Goal: Transaction & Acquisition: Purchase product/service

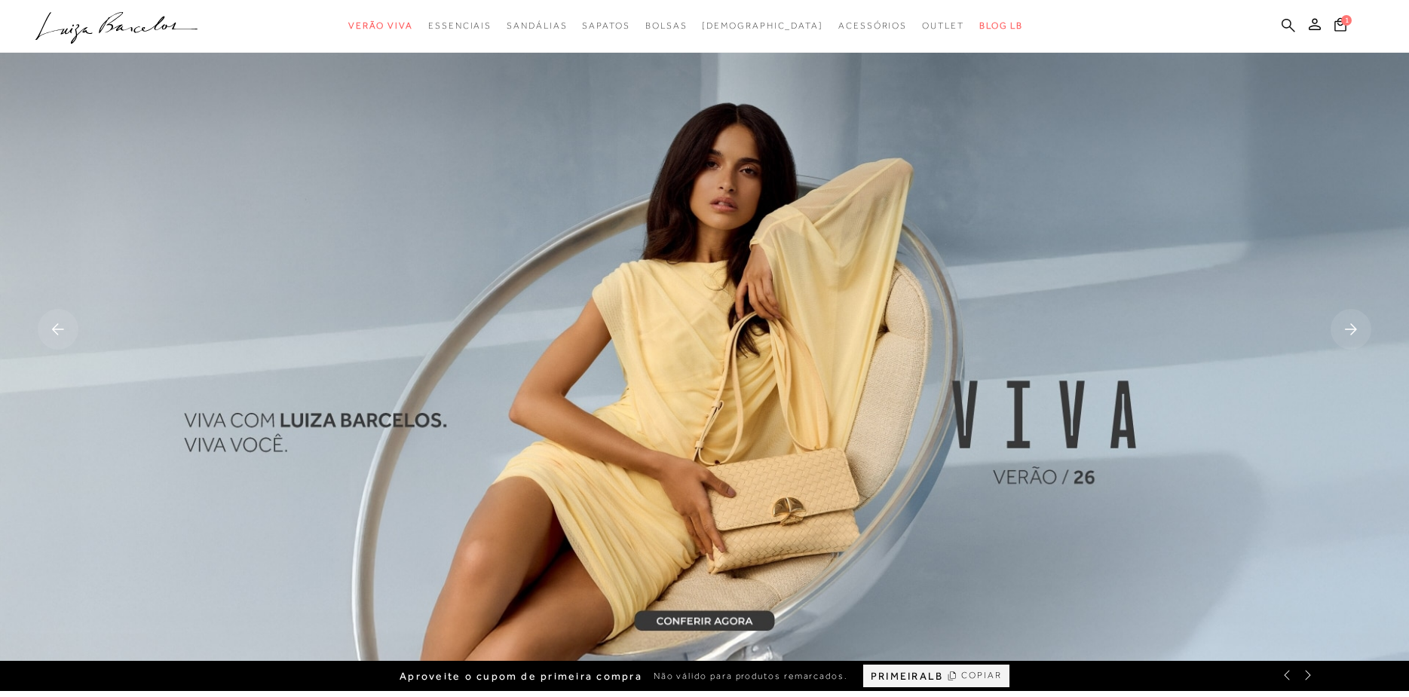
click at [1291, 25] on icon at bounding box center [1288, 25] width 14 height 14
click at [1286, 23] on icon at bounding box center [1288, 25] width 14 height 14
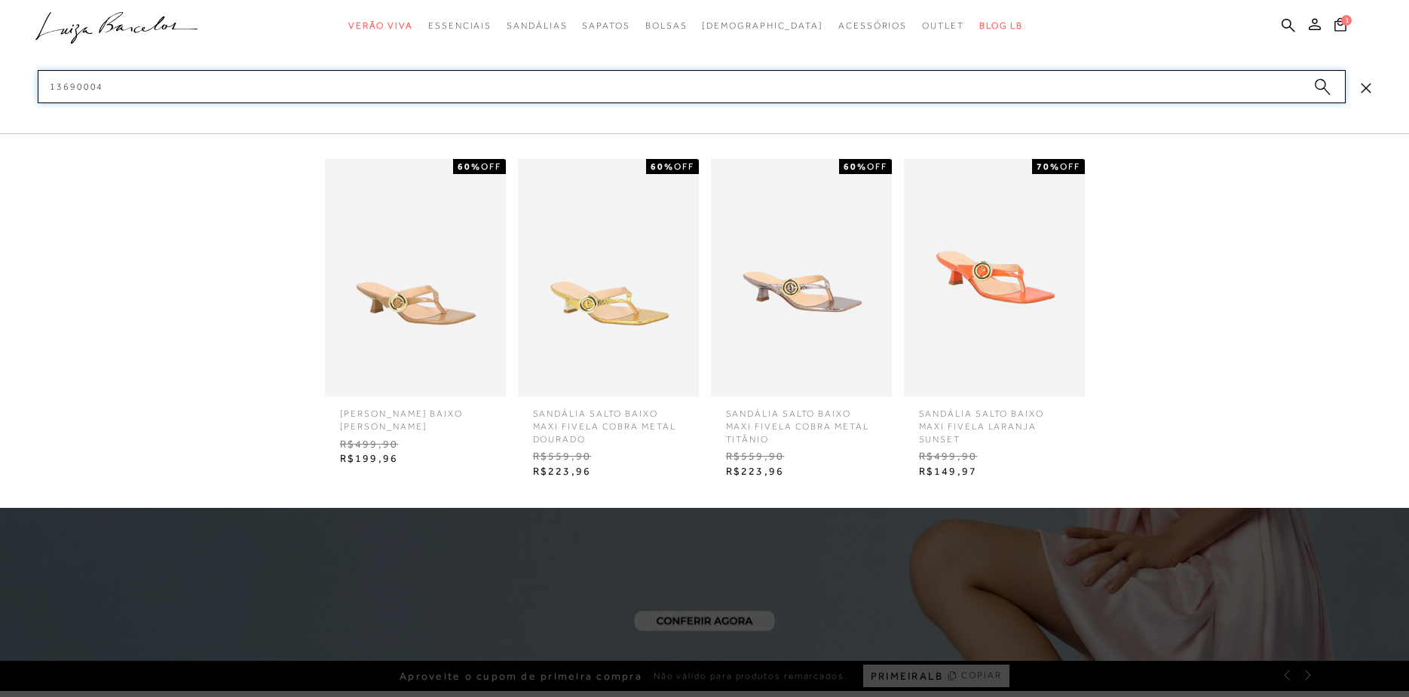
type input "13690004"
click at [439, 307] on img at bounding box center [415, 277] width 181 height 237
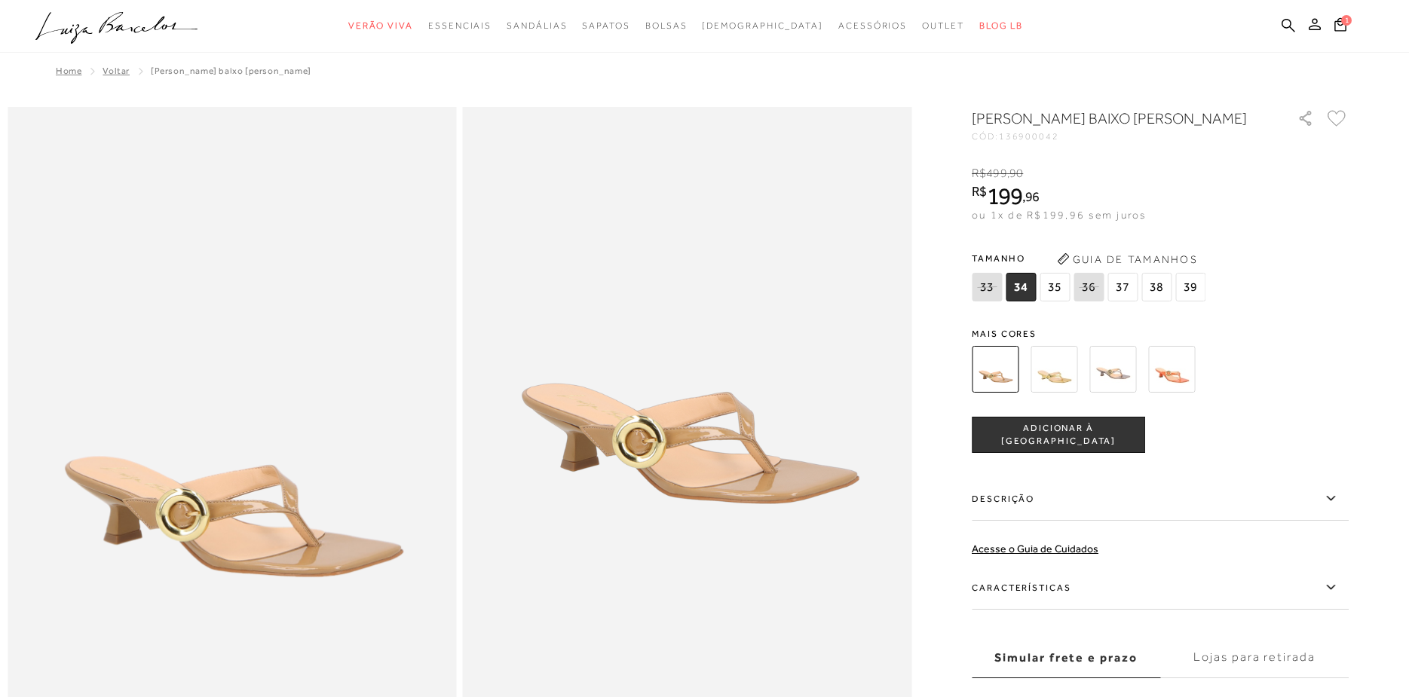
click at [1026, 301] on span "34" at bounding box center [1020, 287] width 30 height 29
click at [1024, 301] on span "34" at bounding box center [1020, 287] width 30 height 29
